Goal: Book appointment/travel/reservation

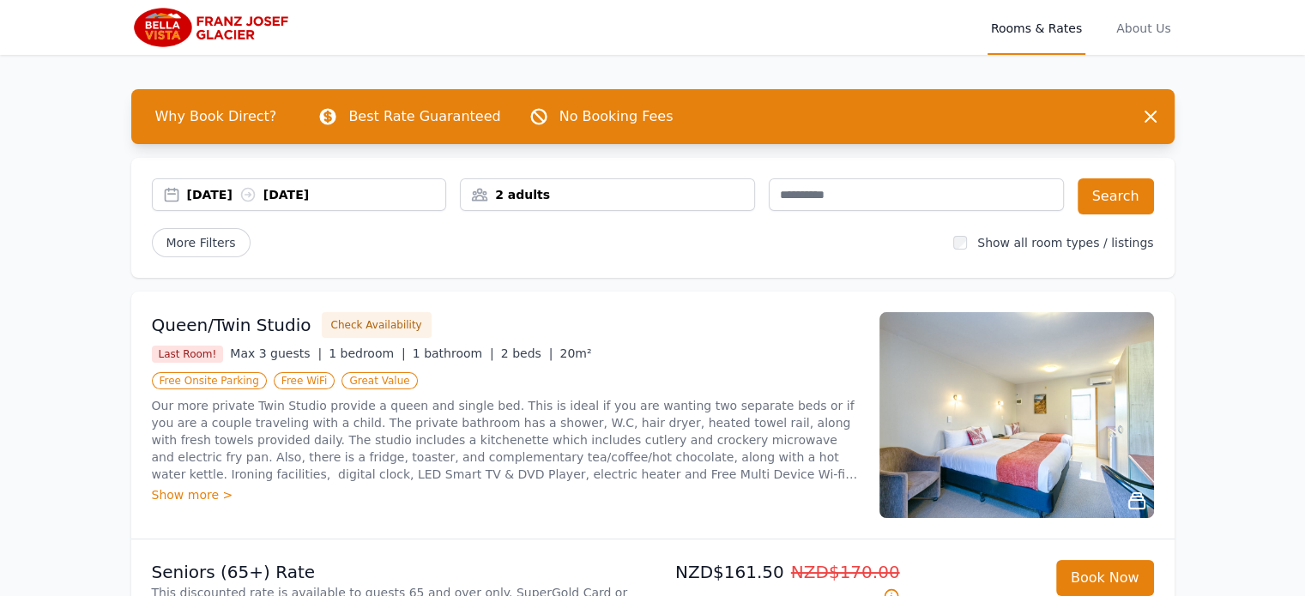
click at [217, 196] on div "[DATE] [DATE]" at bounding box center [316, 194] width 259 height 17
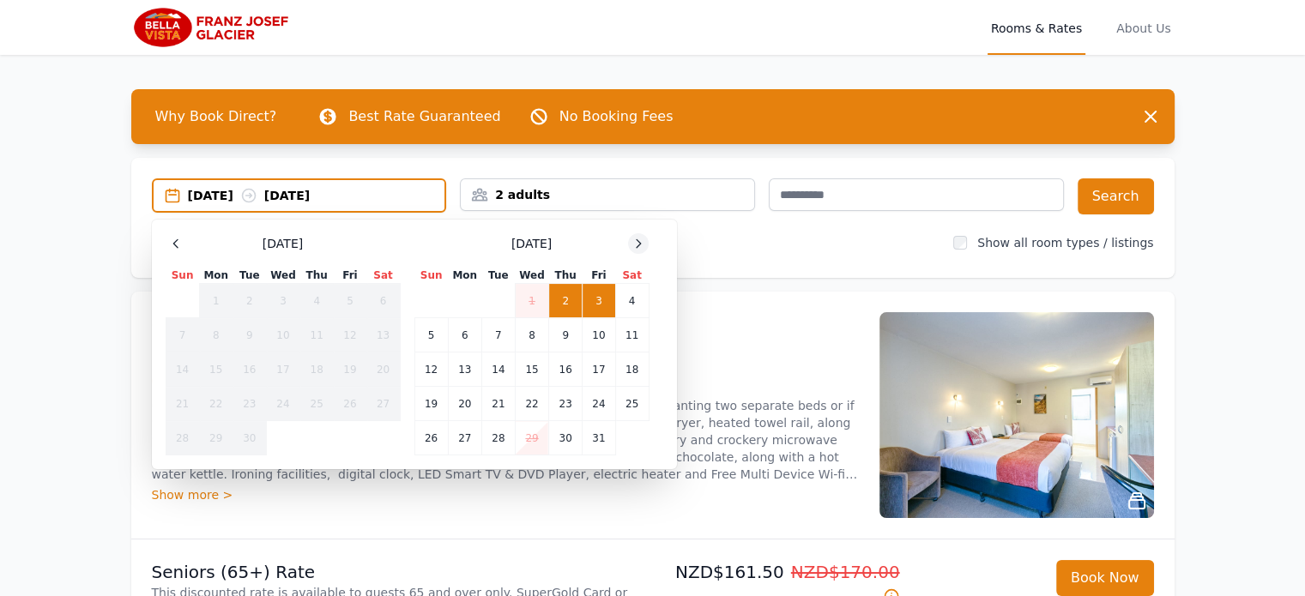
click at [643, 250] on icon at bounding box center [638, 244] width 14 height 14
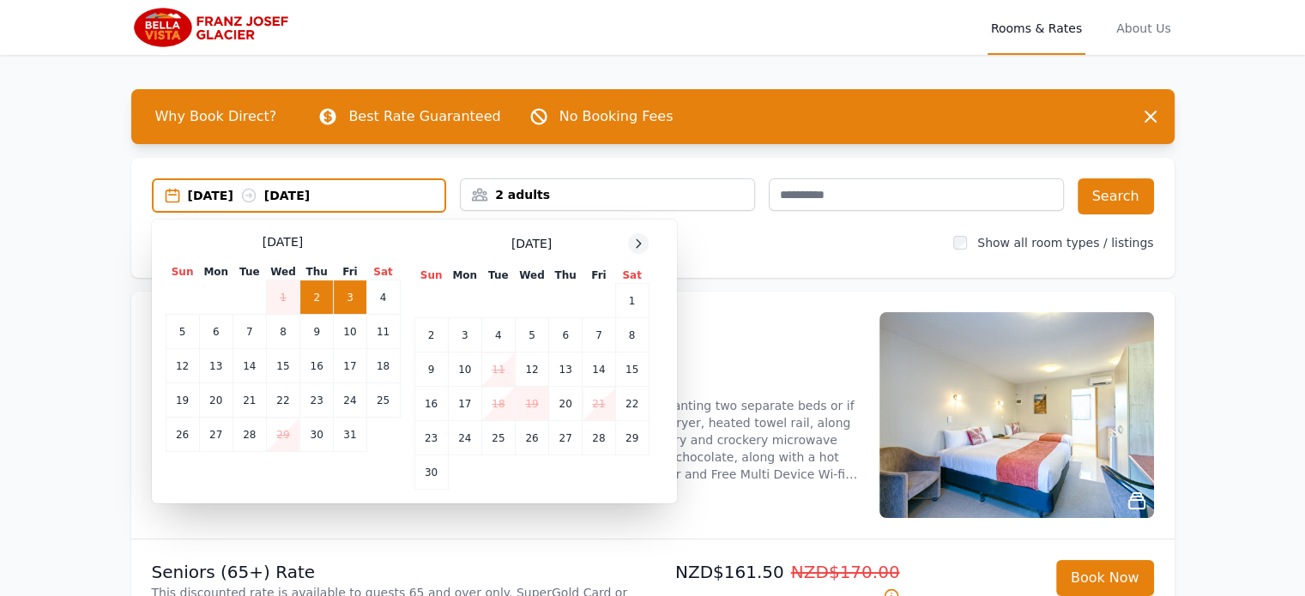
click at [643, 250] on icon at bounding box center [638, 244] width 14 height 14
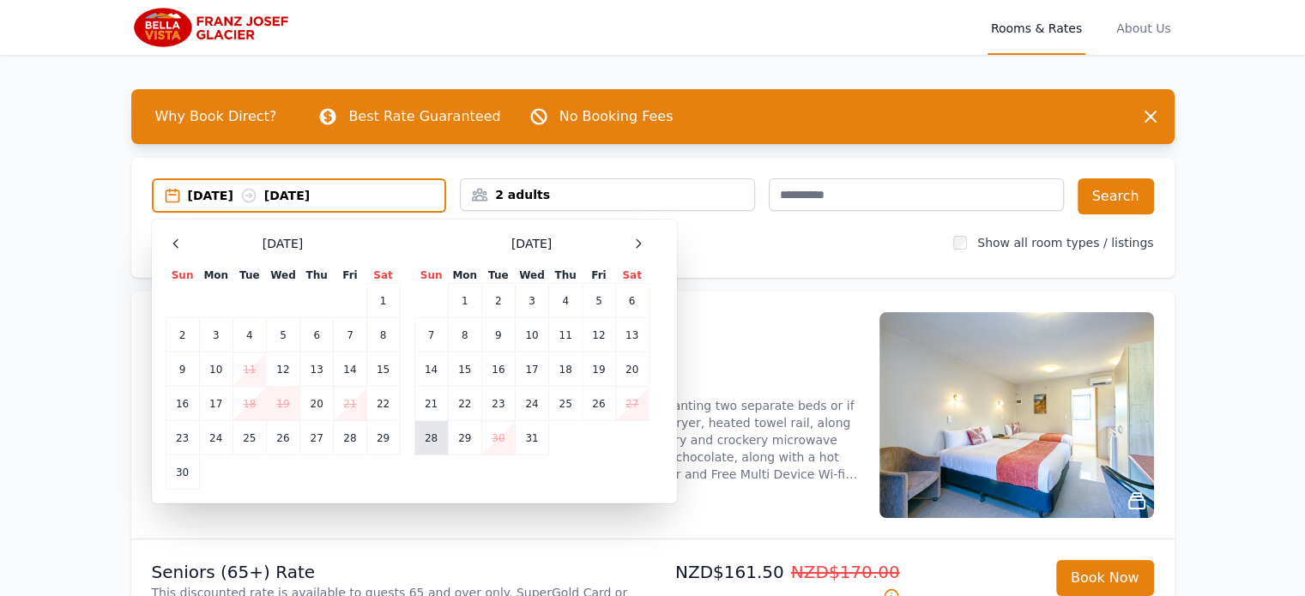
click at [432, 445] on td "28" at bounding box center [430, 438] width 33 height 34
click at [456, 441] on td "29" at bounding box center [464, 438] width 33 height 34
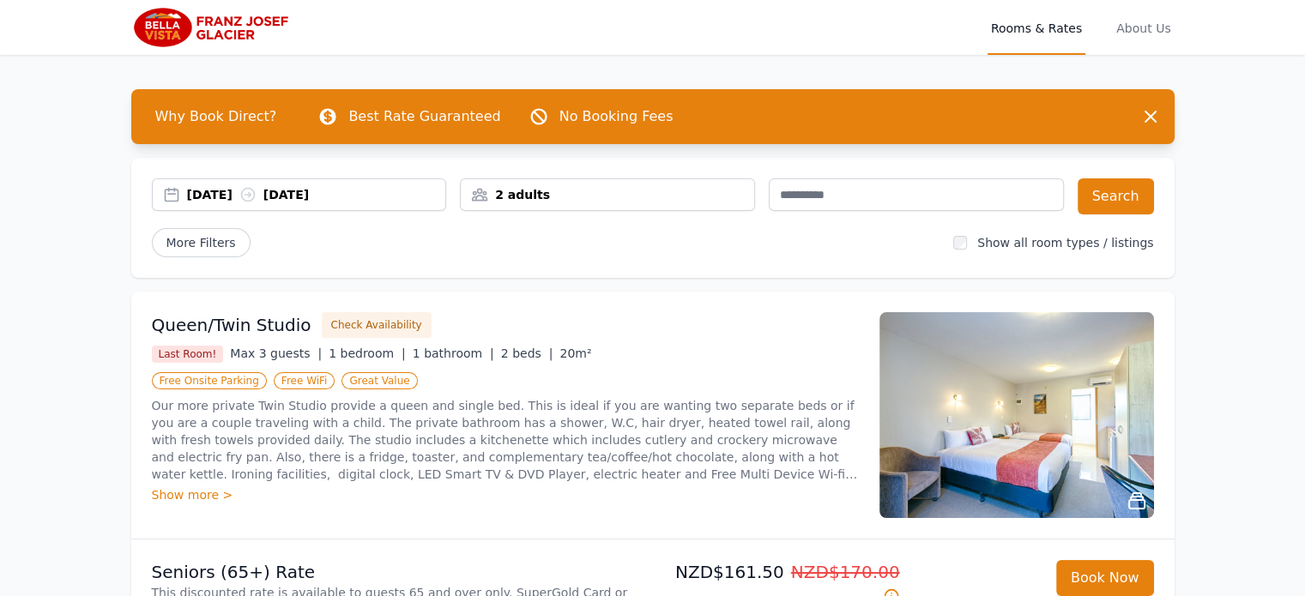
click at [589, 189] on div "2 adults" at bounding box center [607, 194] width 293 height 17
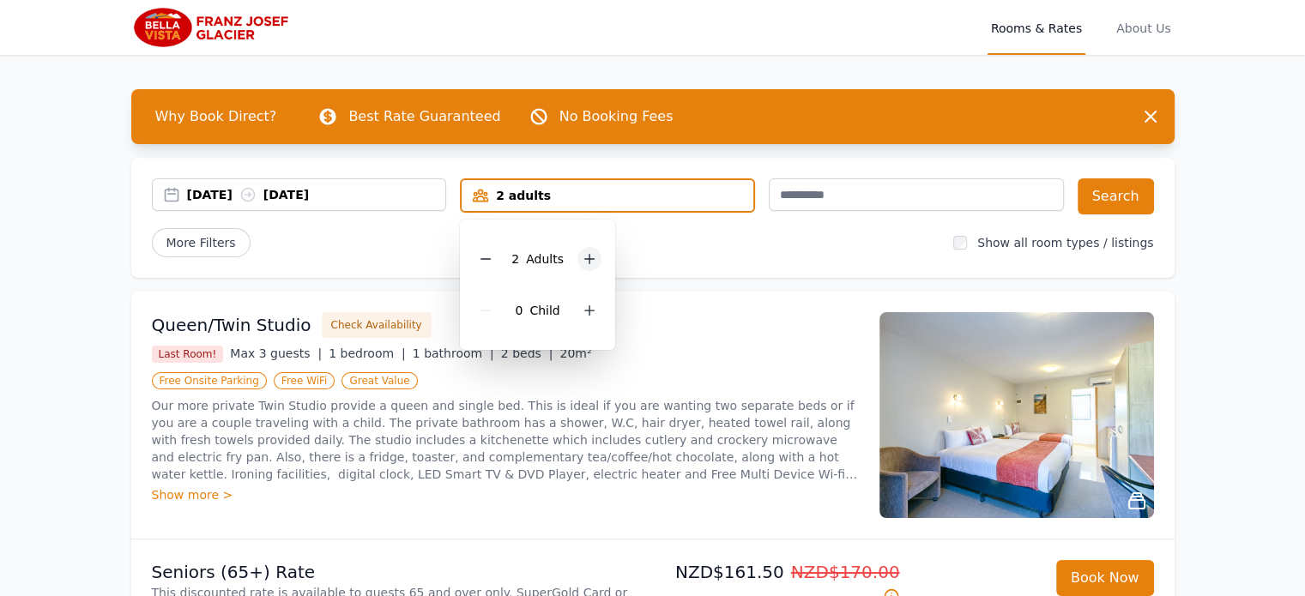
click at [582, 260] on icon at bounding box center [589, 259] width 14 height 14
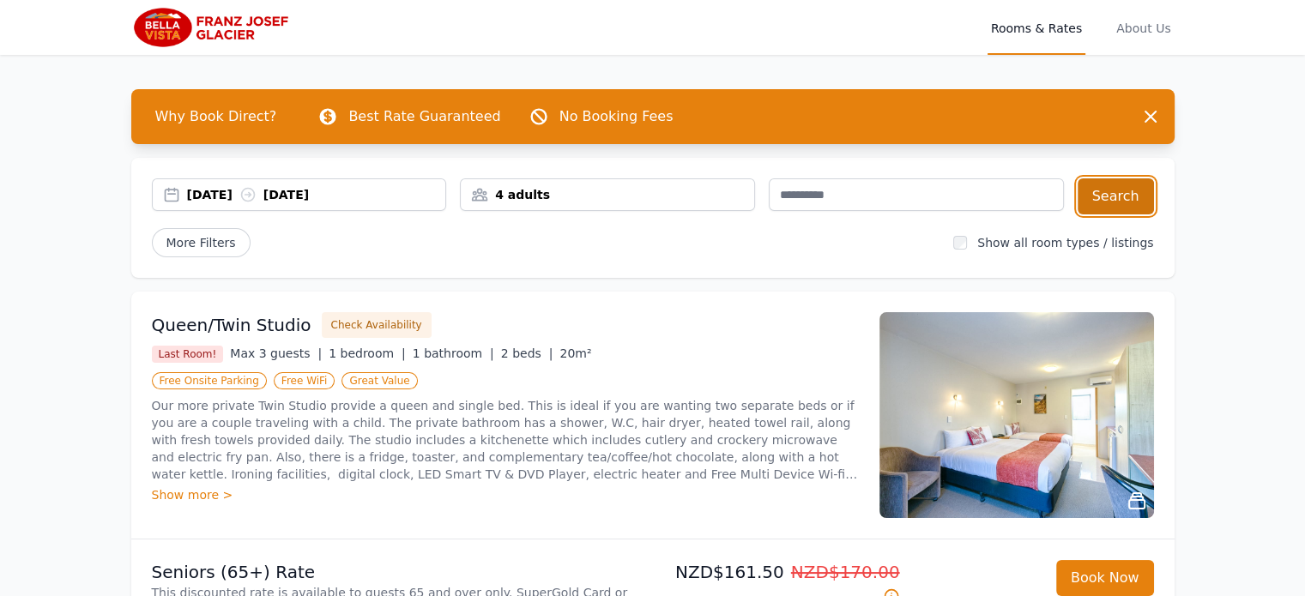
click at [1111, 200] on button "Search" at bounding box center [1115, 196] width 76 height 36
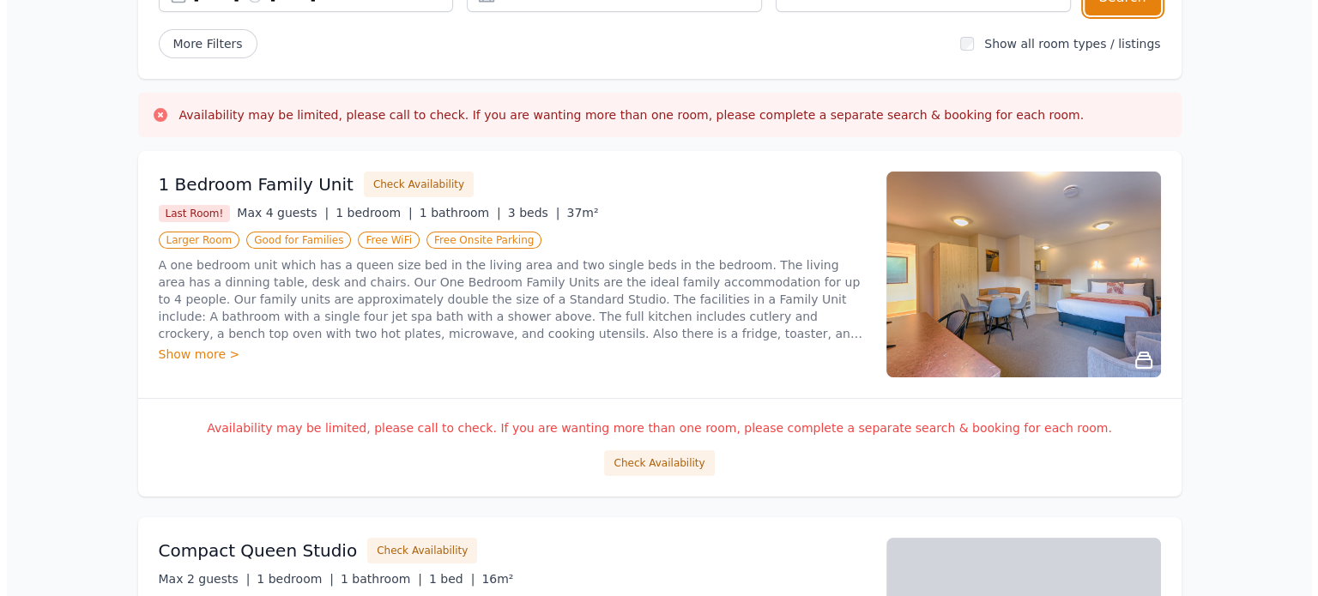
scroll to position [263, 0]
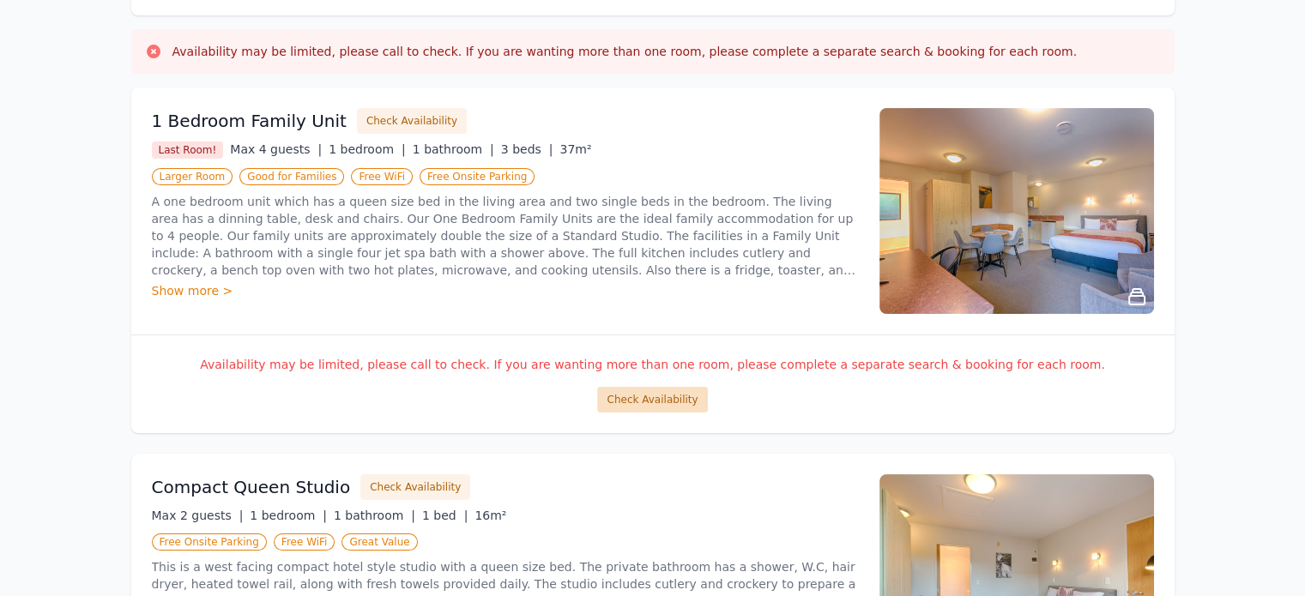
click at [643, 395] on button "Check Availability" at bounding box center [652, 400] width 110 height 26
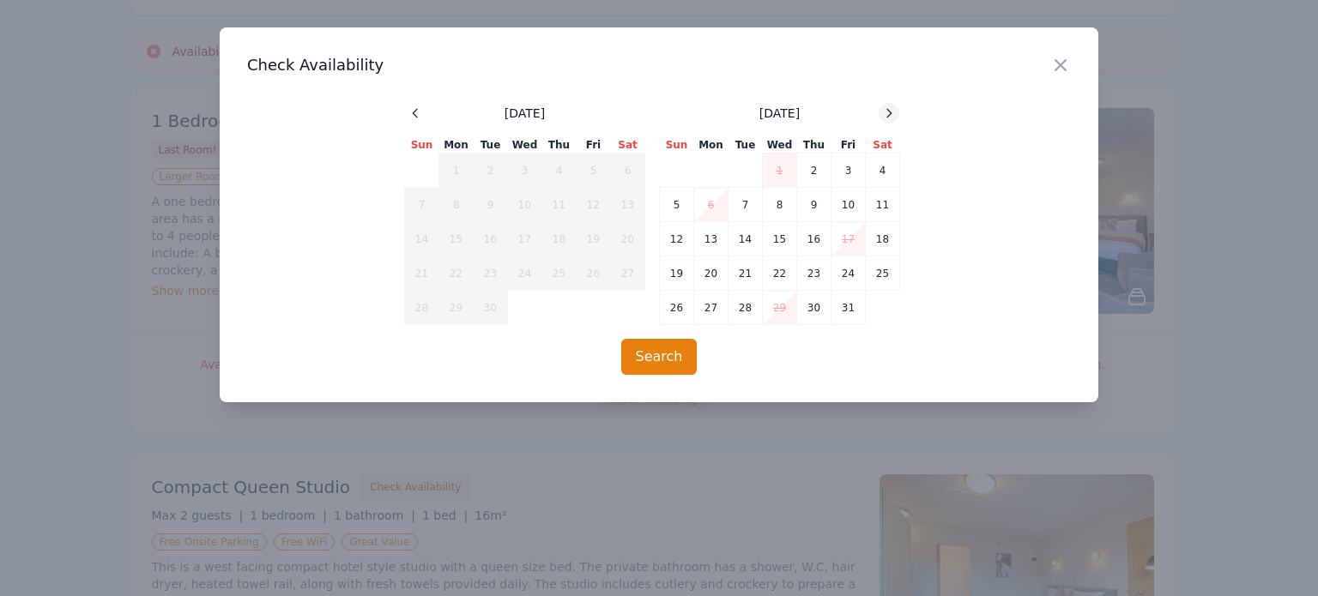
click at [884, 115] on icon at bounding box center [889, 113] width 14 height 14
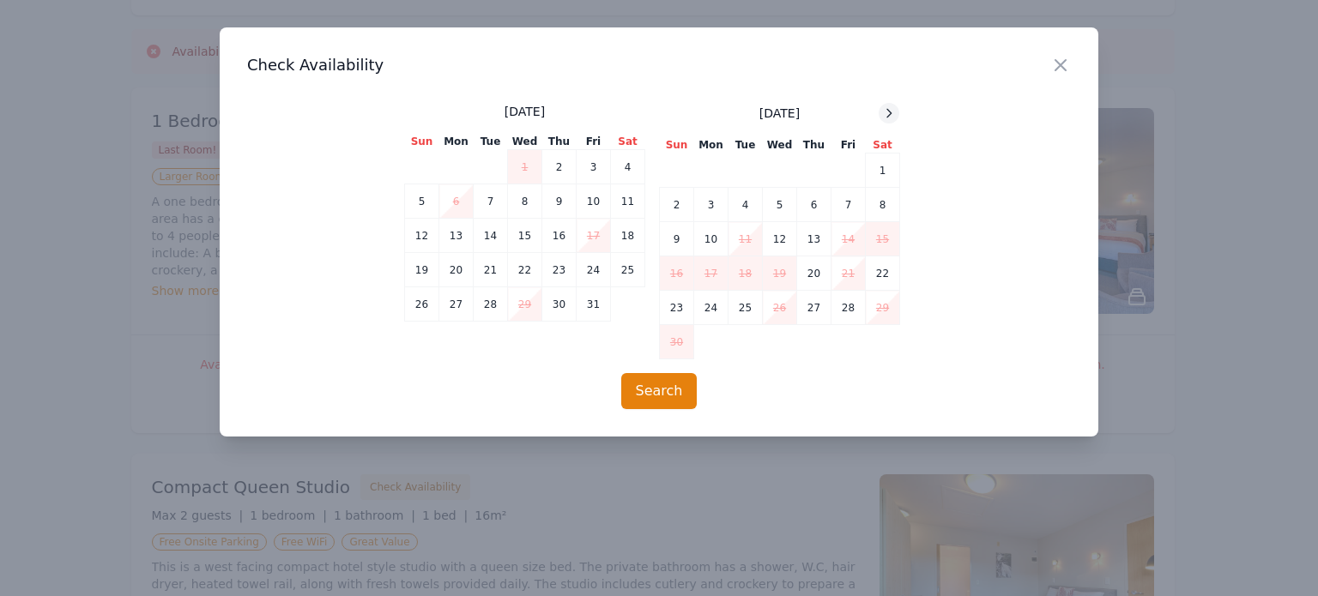
click at [884, 115] on icon at bounding box center [889, 113] width 14 height 14
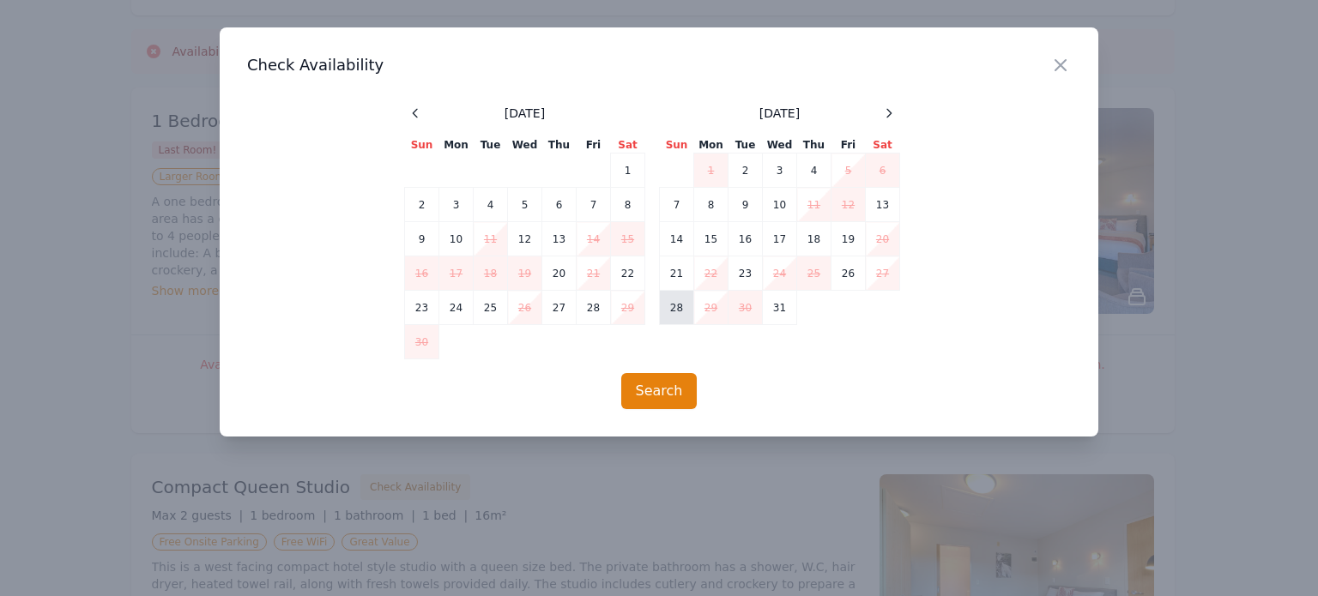
click at [678, 312] on td "28" at bounding box center [677, 308] width 34 height 34
click at [714, 303] on td "29" at bounding box center [711, 308] width 34 height 34
click at [665, 380] on button "Search" at bounding box center [659, 391] width 76 height 36
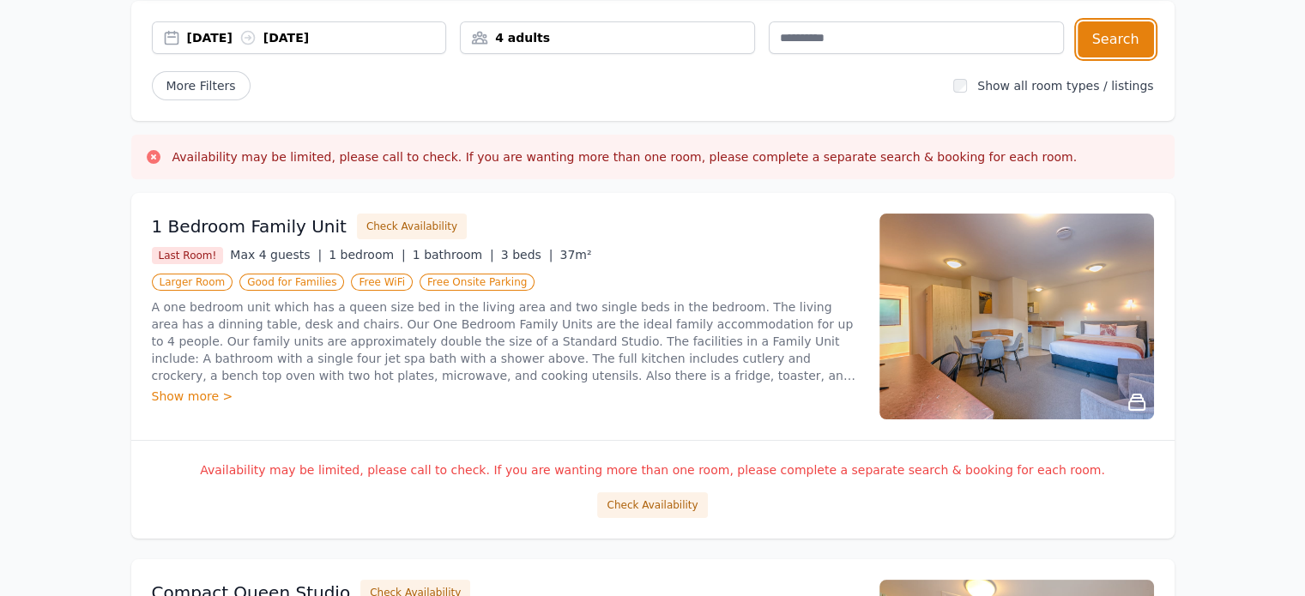
scroll to position [158, 0]
